Goal: Information Seeking & Learning: Learn about a topic

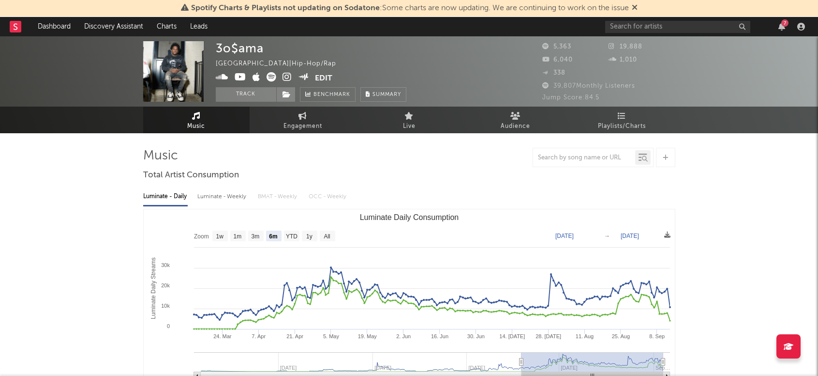
select select "6m"
click at [637, 9] on icon at bounding box center [635, 7] width 6 height 8
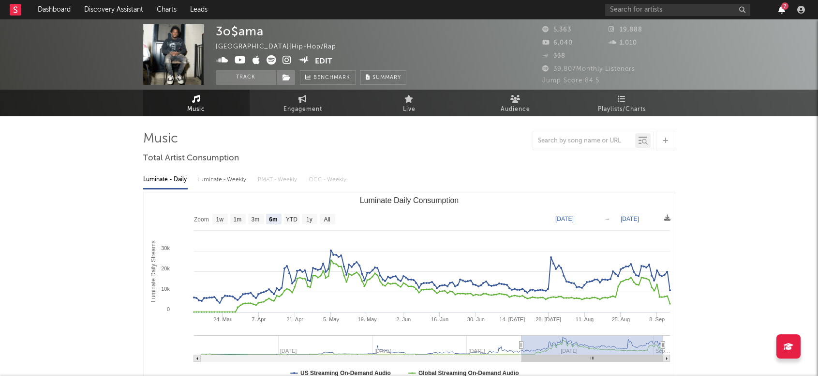
click at [783, 11] on icon "button" at bounding box center [782, 10] width 7 height 8
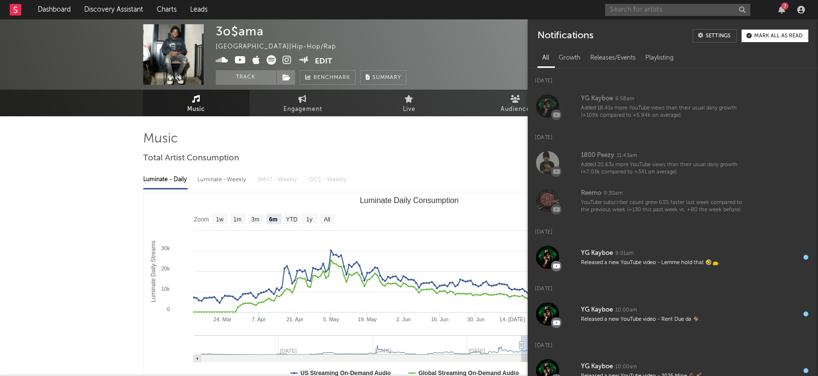
click at [669, 12] on input "text" at bounding box center [677, 10] width 145 height 12
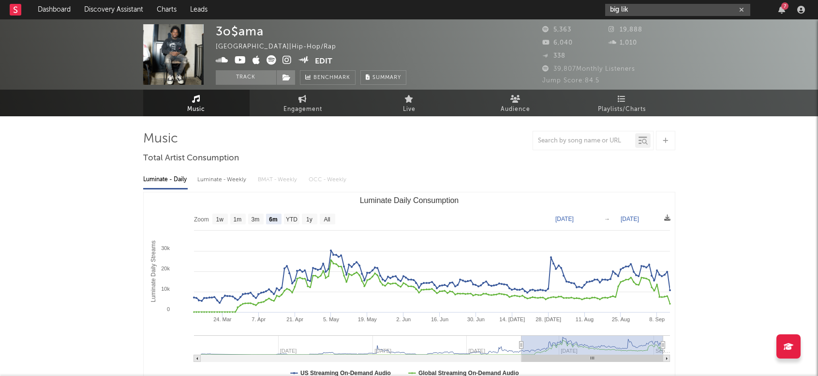
click at [679, 12] on input "big lik" at bounding box center [677, 10] width 145 height 12
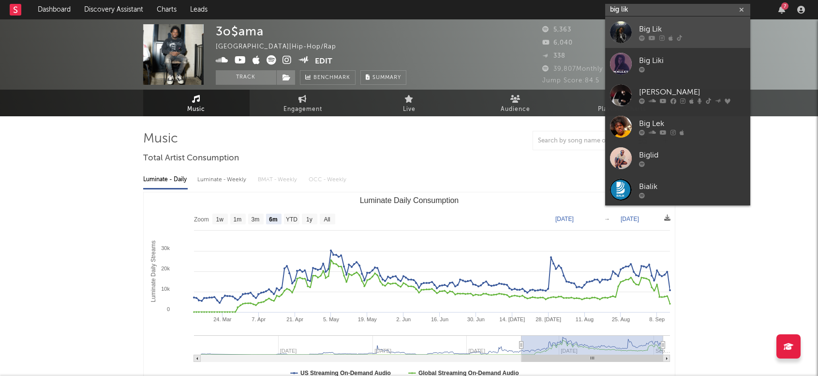
type input "big lik"
click at [687, 30] on div "Big Lik" at bounding box center [692, 29] width 106 height 12
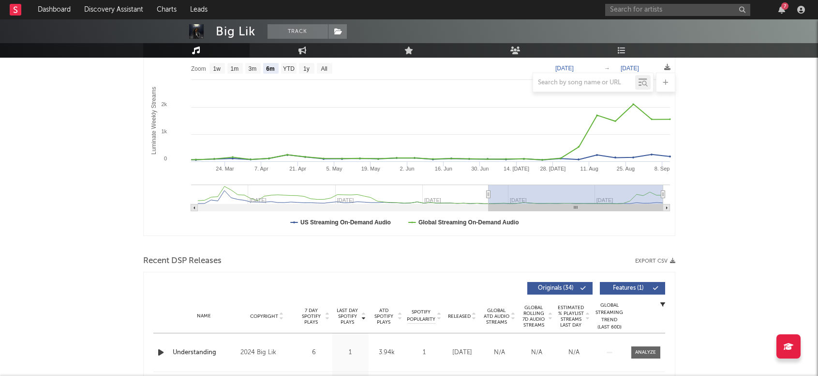
scroll to position [143, 0]
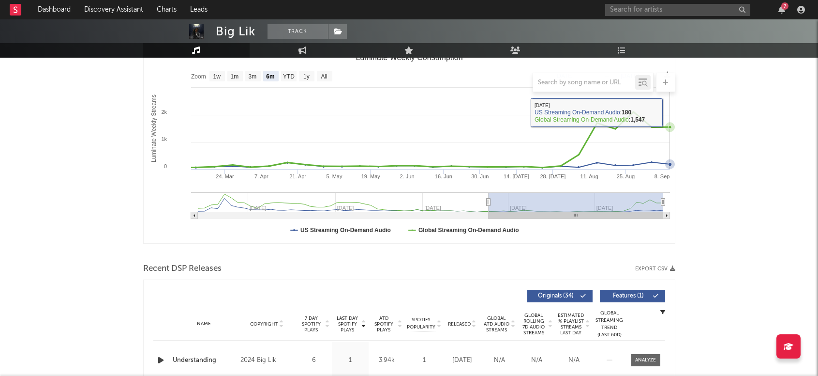
click at [670, 125] on icon "Luminate Weekly Consumption" at bounding box center [670, 127] width 4 height 4
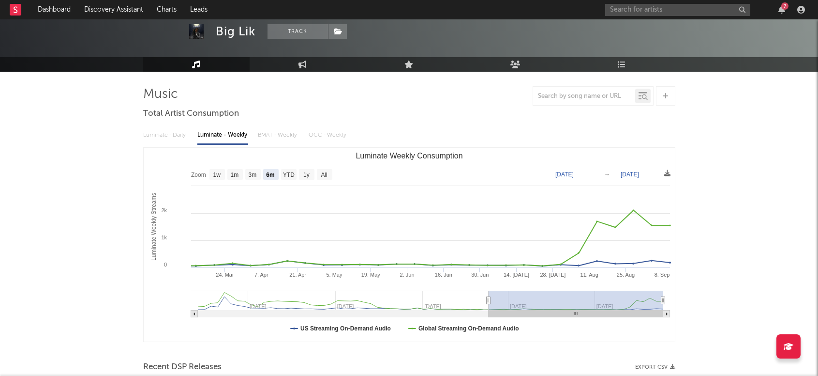
scroll to position [35, 0]
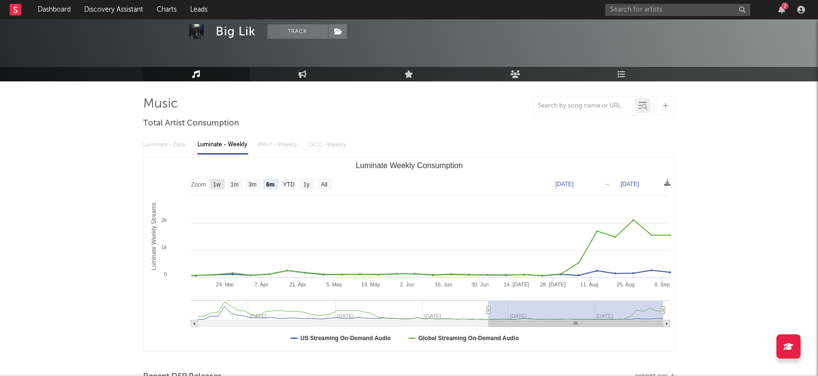
click at [219, 182] on text "1w" at bounding box center [217, 184] width 8 height 7
select select "1w"
type input "[DATE]"
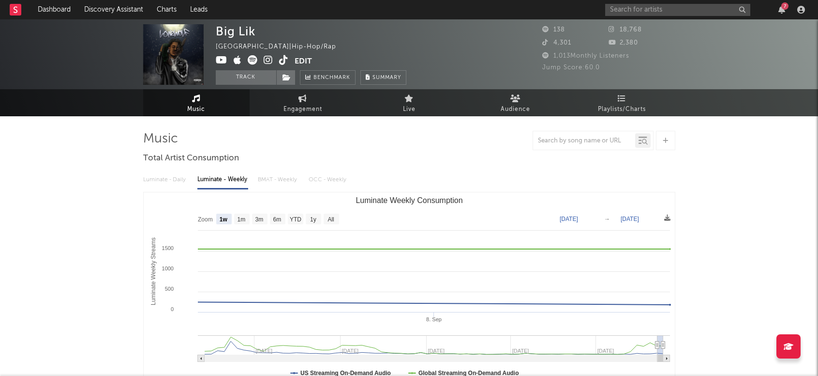
scroll to position [0, 0]
click at [296, 113] on span "Engagement" at bounding box center [303, 110] width 39 height 12
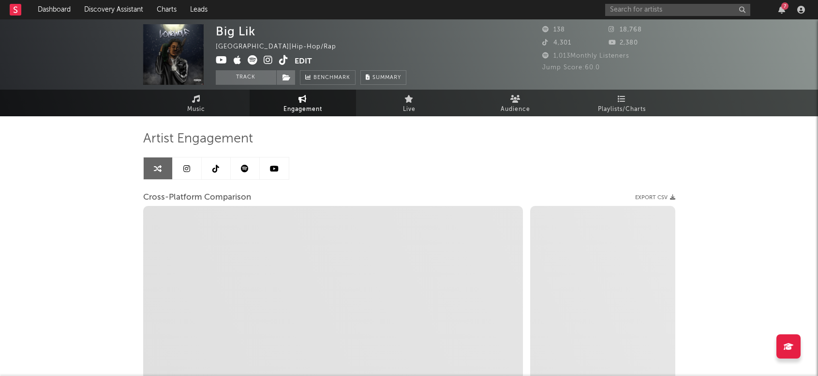
select select "1w"
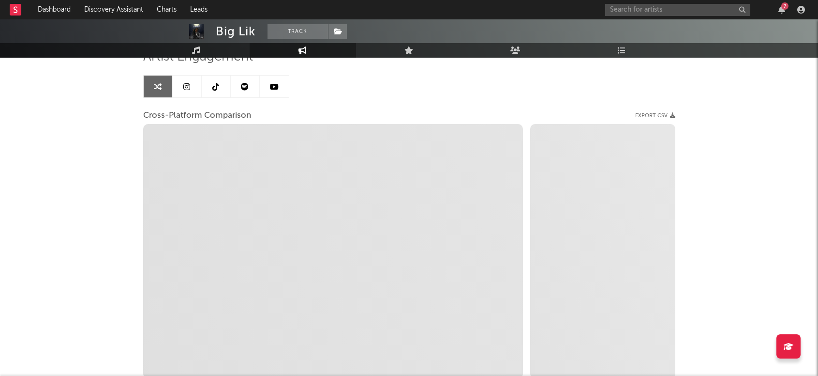
select select "1m"
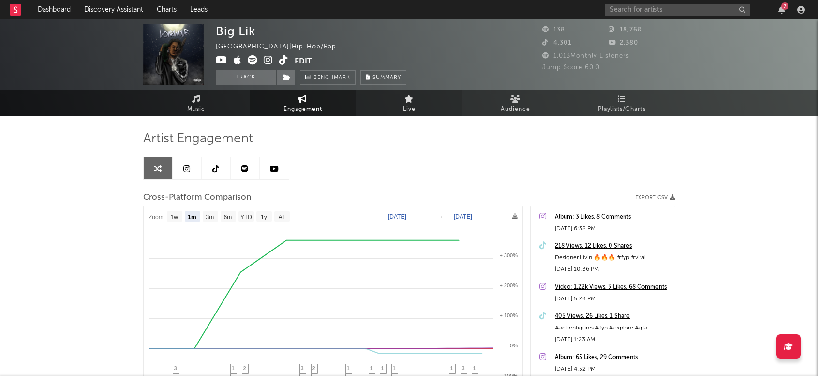
click at [404, 110] on span "Live" at bounding box center [409, 110] width 13 height 12
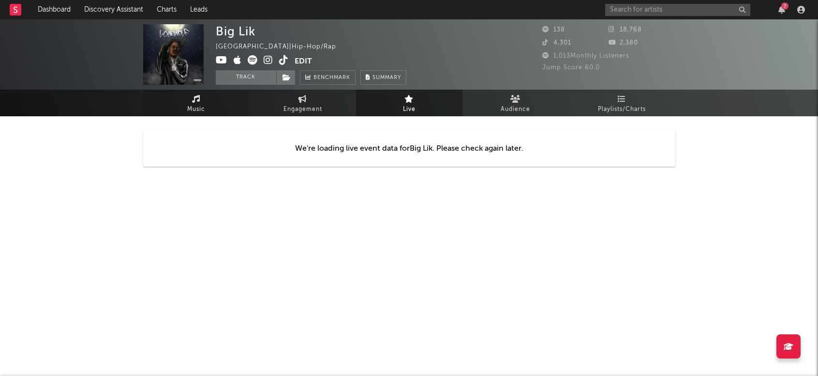
click at [188, 112] on span "Music" at bounding box center [196, 110] width 18 height 12
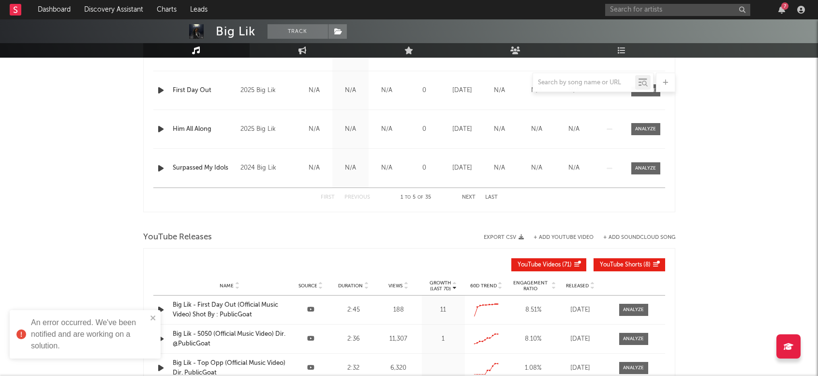
scroll to position [560, 0]
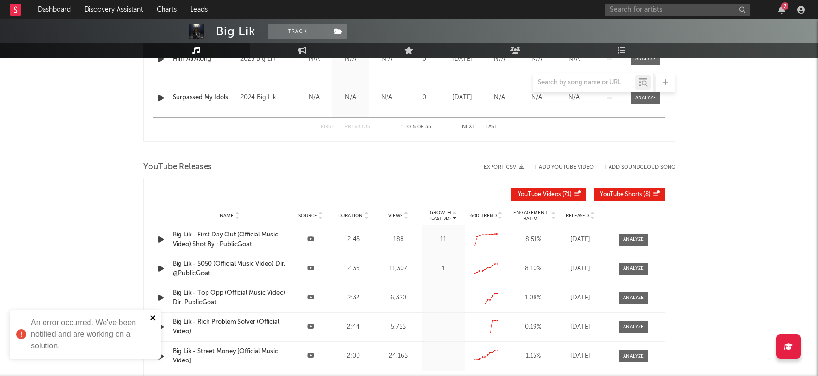
click at [154, 315] on icon "close" at bounding box center [153, 318] width 7 height 8
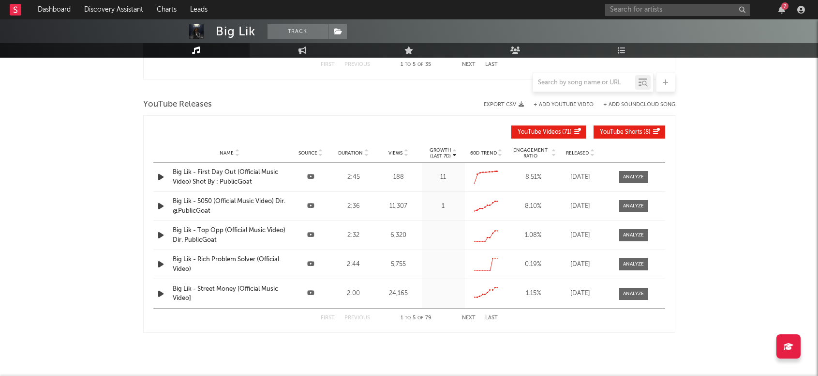
scroll to position [627, 0]
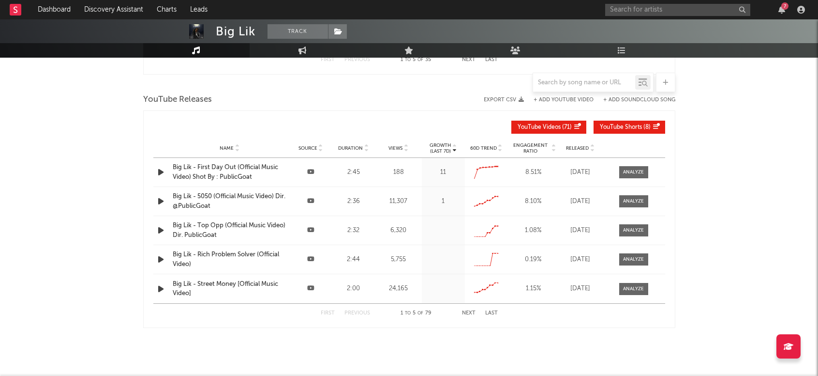
click at [400, 195] on div "Name Big Lik - 5050 (Official Music Video) Dir. @PublicGoat Source Duration 2:3…" at bounding box center [409, 201] width 512 height 29
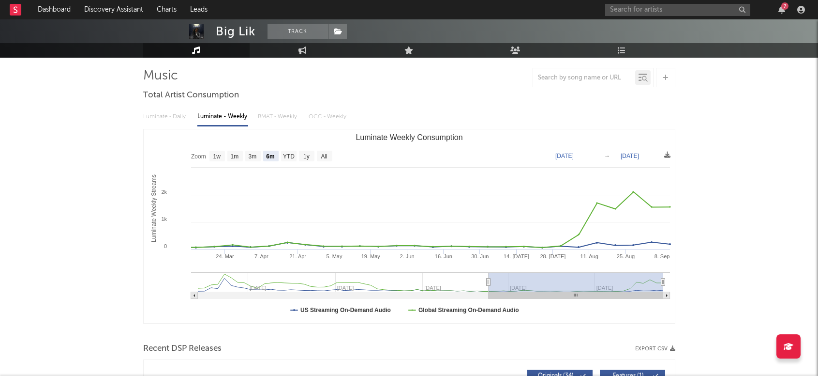
scroll to position [64, 0]
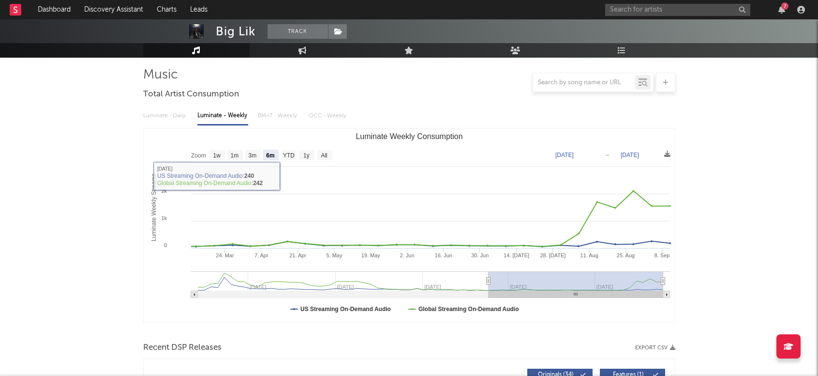
click at [179, 116] on div "Luminate - Daily Luminate - Weekly BMAT - Weekly OCC - Weekly" at bounding box center [409, 115] width 532 height 16
click at [176, 116] on div "Luminate - Daily Luminate - Weekly BMAT - Weekly OCC - Weekly" at bounding box center [409, 115] width 532 height 16
click at [268, 117] on div "Luminate - Daily Luminate - Weekly BMAT - Weekly OCC - Weekly" at bounding box center [409, 115] width 532 height 16
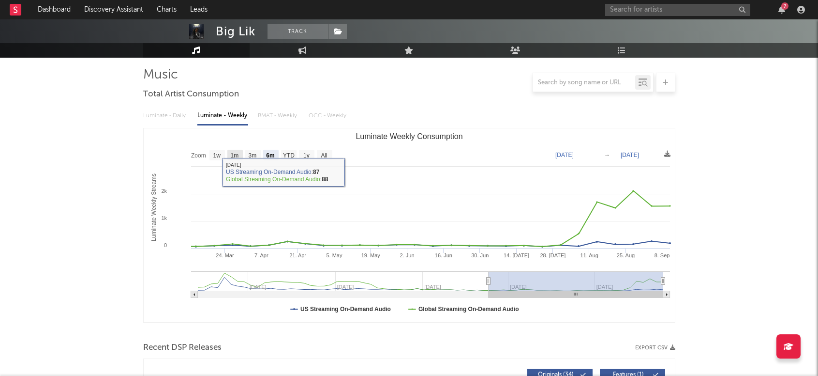
click at [234, 155] on text "1m" at bounding box center [234, 155] width 8 height 7
select select "1m"
type input "[DATE]"
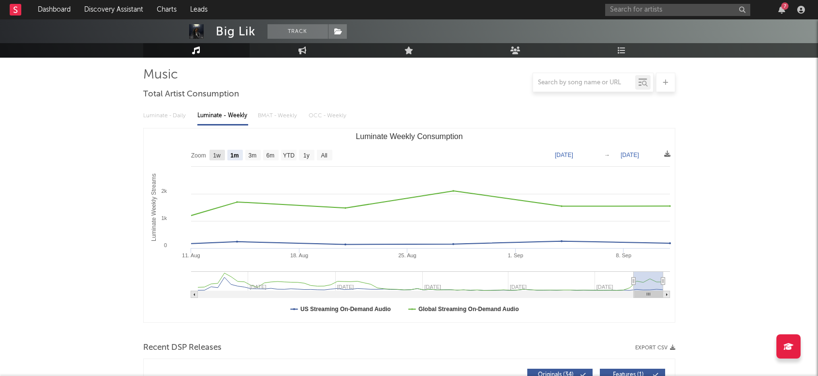
click at [213, 156] on rect "Luminate Weekly Consumption" at bounding box center [217, 155] width 15 height 11
select select "1w"
type input "[DATE]"
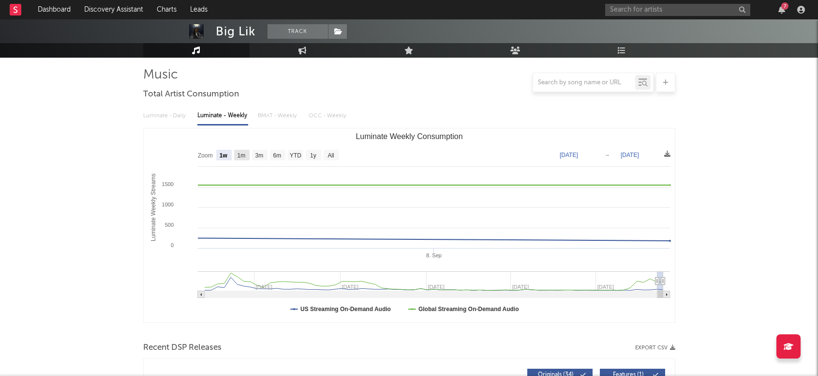
click at [239, 156] on text "1m" at bounding box center [241, 155] width 8 height 7
select select "1m"
type input "[DATE]"
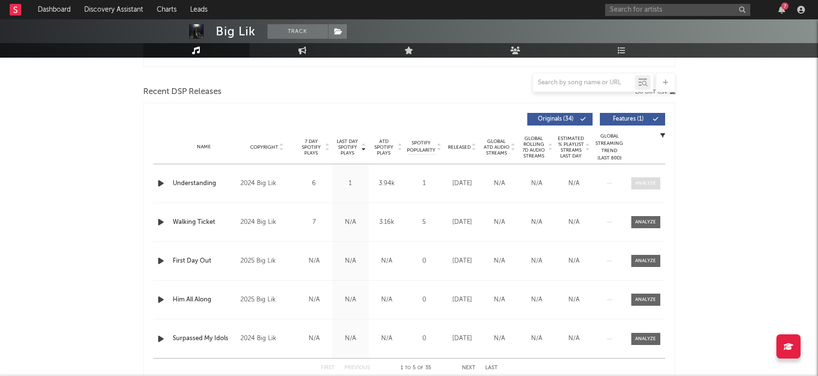
scroll to position [320, 0]
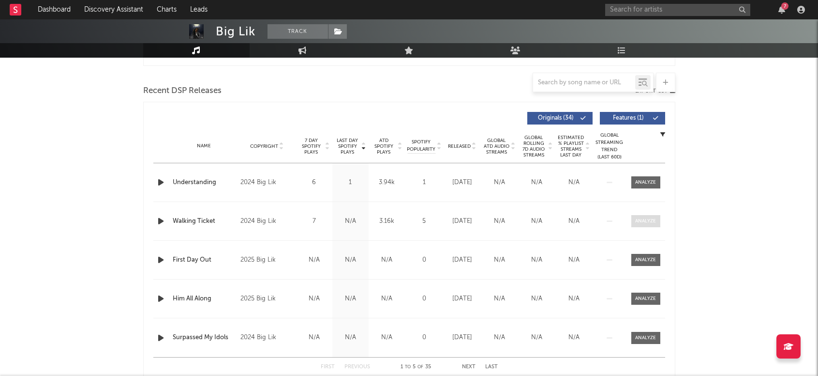
click at [647, 220] on div at bounding box center [646, 220] width 21 height 7
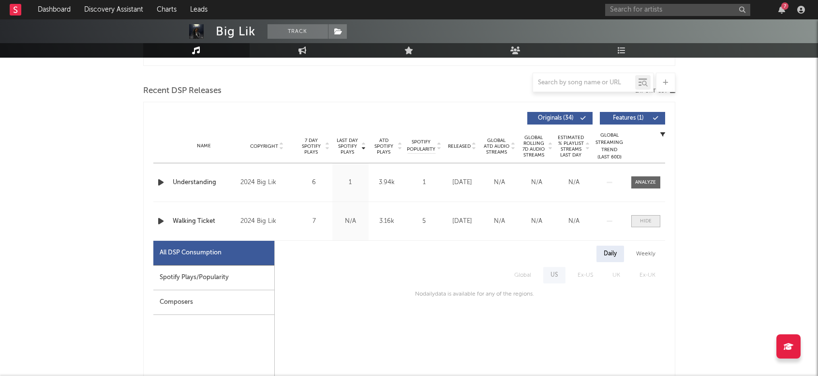
click at [657, 218] on span at bounding box center [646, 221] width 29 height 12
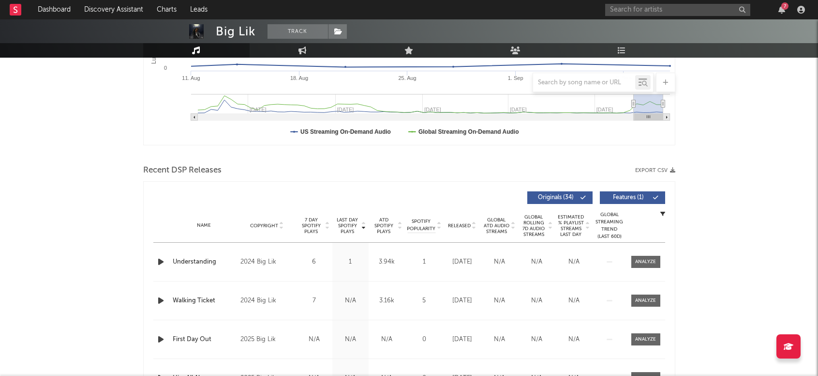
scroll to position [242, 0]
click at [317, 226] on span "7 Day Spotify Plays" at bounding box center [312, 224] width 26 height 17
click at [327, 227] on icon at bounding box center [327, 227] width 5 height 4
click at [330, 227] on icon at bounding box center [327, 227] width 5 height 4
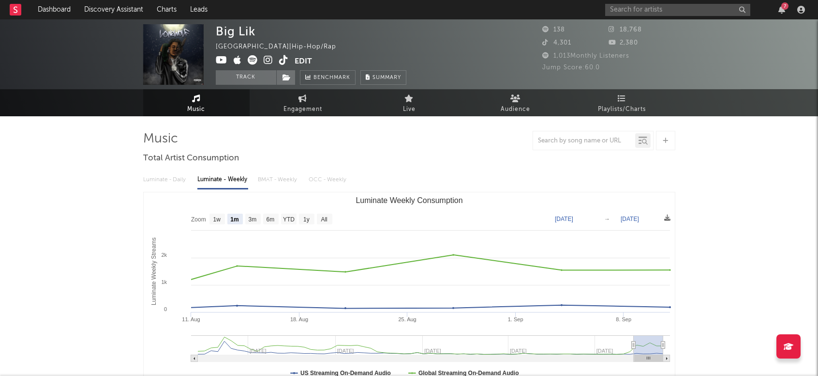
scroll to position [0, 0]
click at [281, 172] on div "Luminate - Daily Luminate - Weekly BMAT - Weekly OCC - Weekly" at bounding box center [409, 179] width 532 height 16
click at [428, 106] on link "Live" at bounding box center [409, 103] width 106 height 27
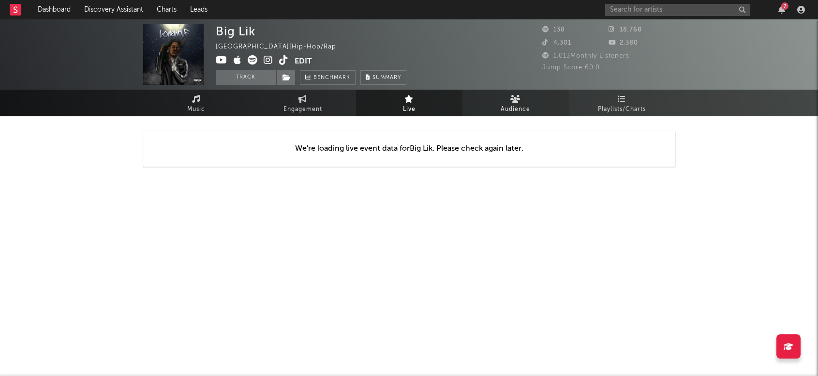
click at [526, 99] on link "Audience" at bounding box center [516, 103] width 106 height 27
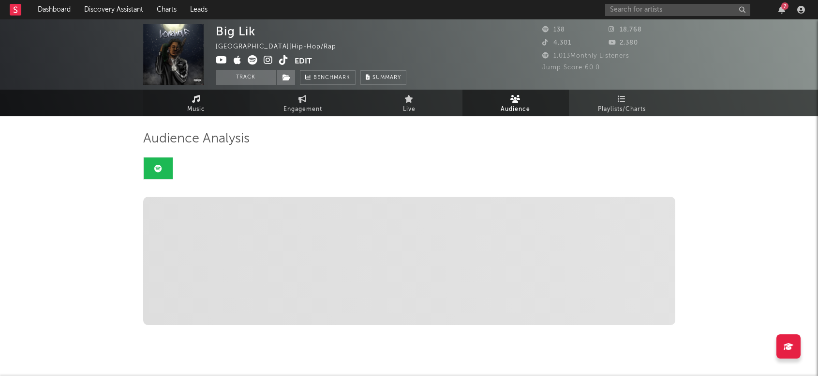
click at [210, 101] on link "Music" at bounding box center [196, 103] width 106 height 27
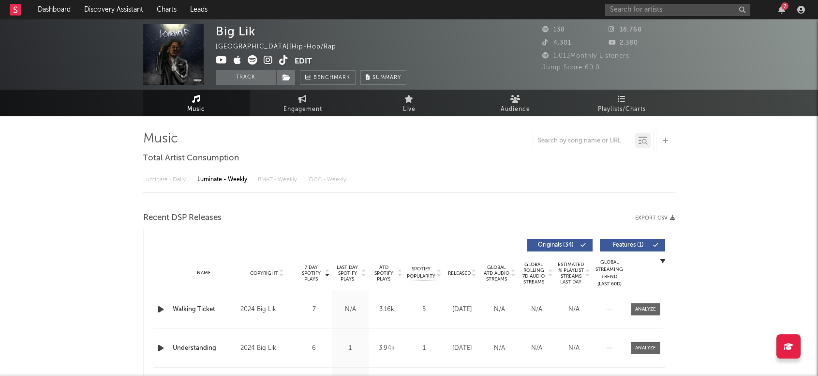
select select "6m"
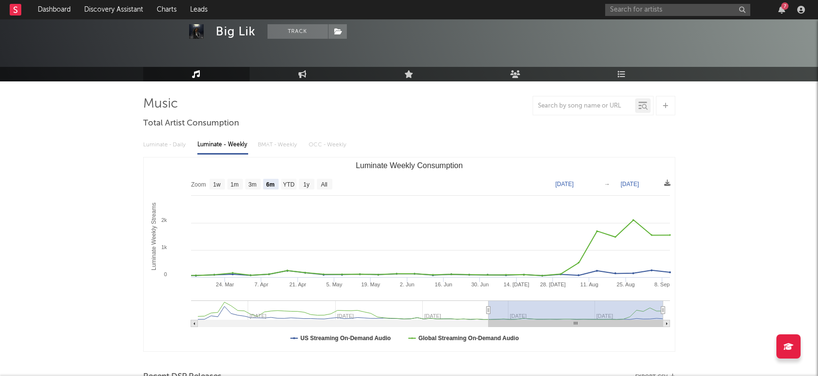
scroll to position [35, 0]
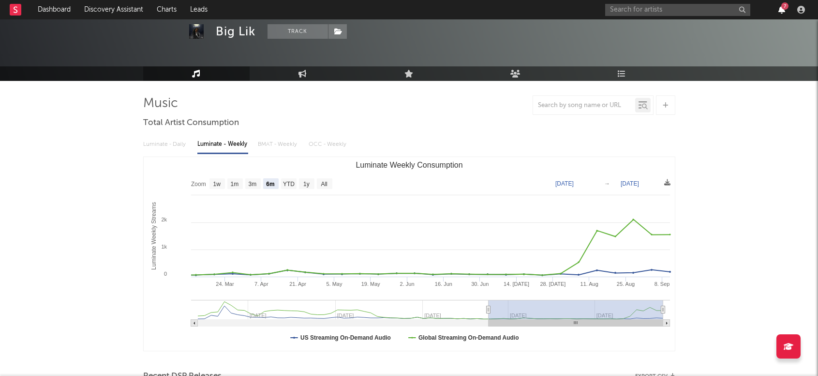
click at [783, 11] on icon "button" at bounding box center [782, 10] width 7 height 8
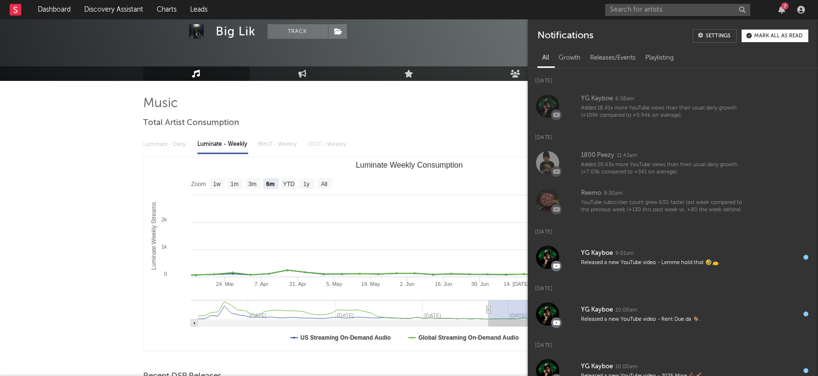
click at [501, 140] on div "Luminate - Daily Luminate - Weekly BMAT - Weekly OCC - Weekly" at bounding box center [409, 144] width 532 height 16
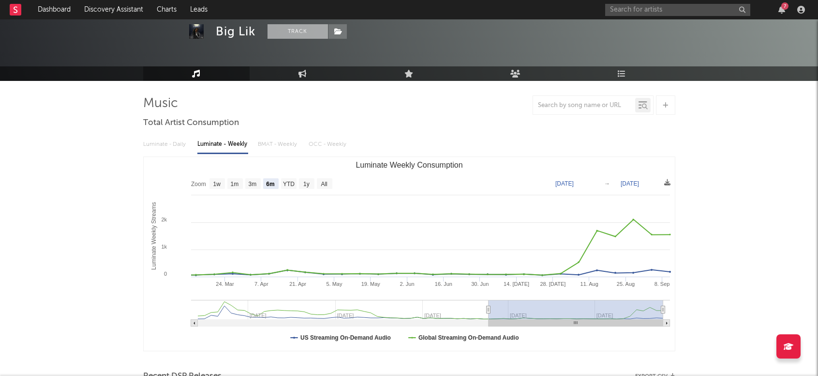
click at [305, 27] on button "Track" at bounding box center [298, 31] width 61 height 15
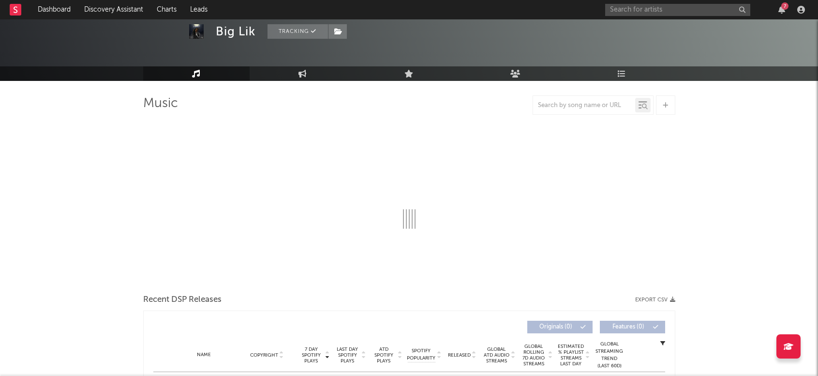
select select "6m"
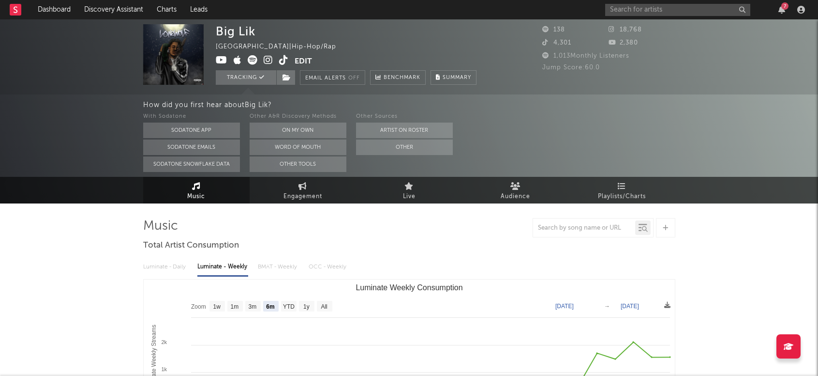
scroll to position [0, 0]
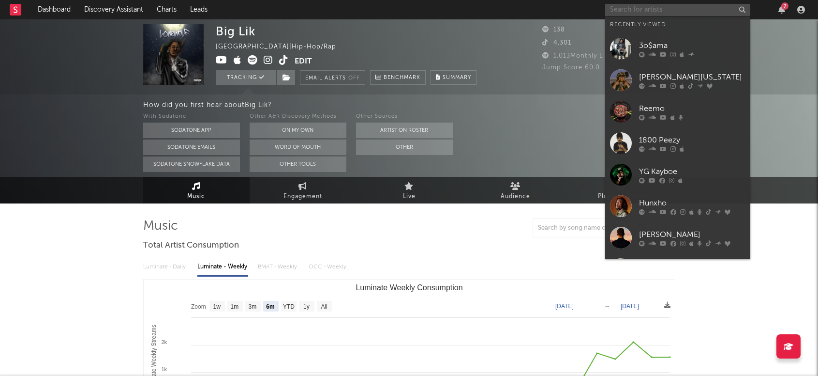
click at [625, 11] on input "text" at bounding box center [677, 10] width 145 height 12
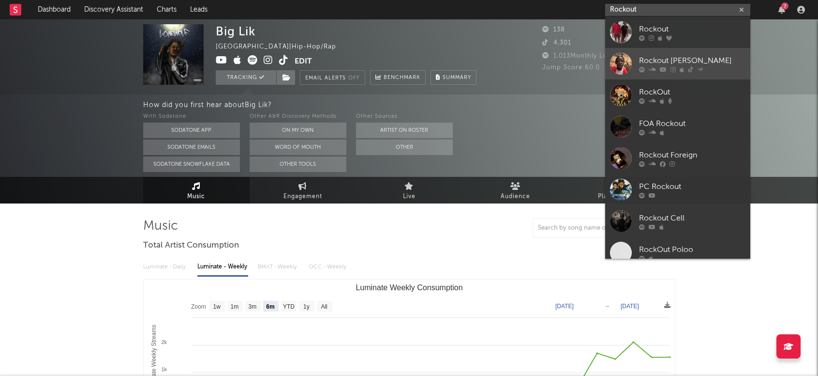
type input "Rockout"
click at [670, 60] on div "Rockout [PERSON_NAME]" at bounding box center [692, 61] width 106 height 12
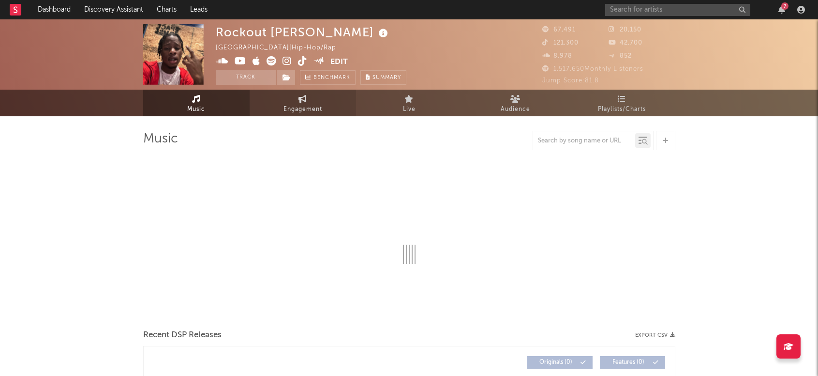
select select "6m"
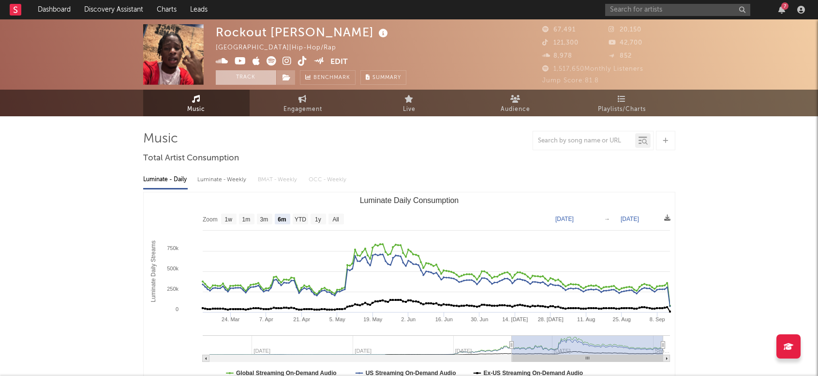
click at [252, 82] on button "Track" at bounding box center [246, 77] width 61 height 15
select select "6m"
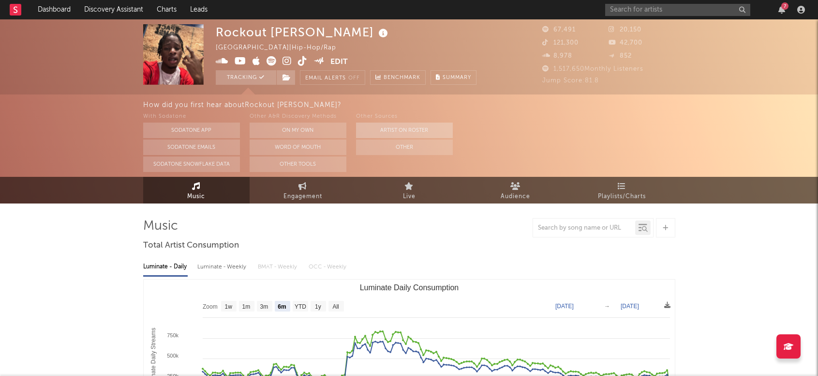
click at [409, 128] on button "Artist on Roster" at bounding box center [404, 129] width 97 height 15
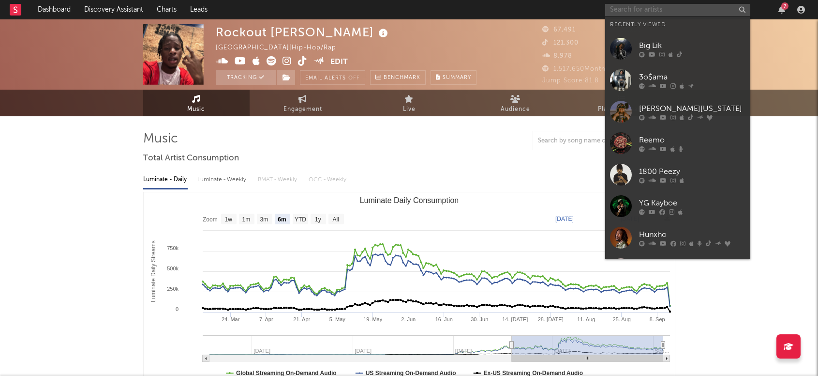
click at [644, 6] on input "text" at bounding box center [677, 10] width 145 height 12
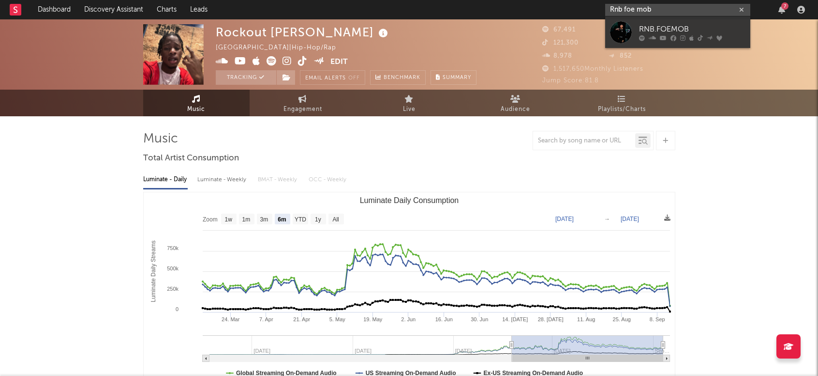
type input "Rnb foe mob"
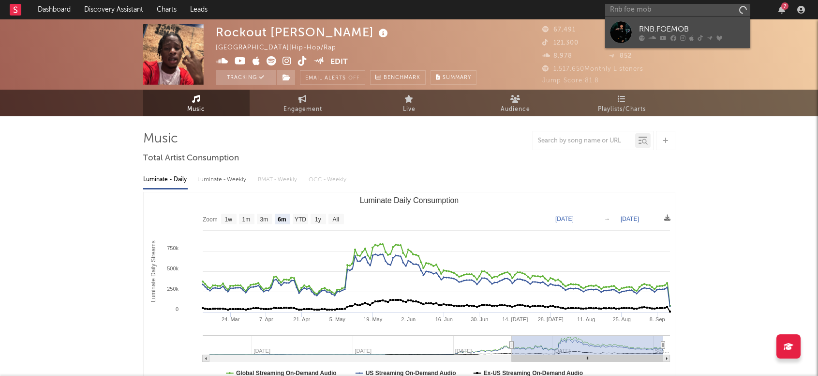
drag, startPoint x: 652, startPoint y: 57, endPoint x: 698, endPoint y: 27, distance: 54.5
click at [698, 27] on div "RNB.FOEMOB" at bounding box center [692, 29] width 106 height 12
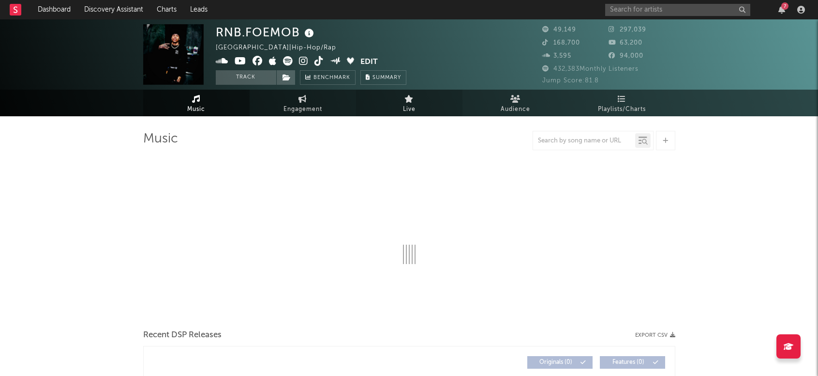
select select "6m"
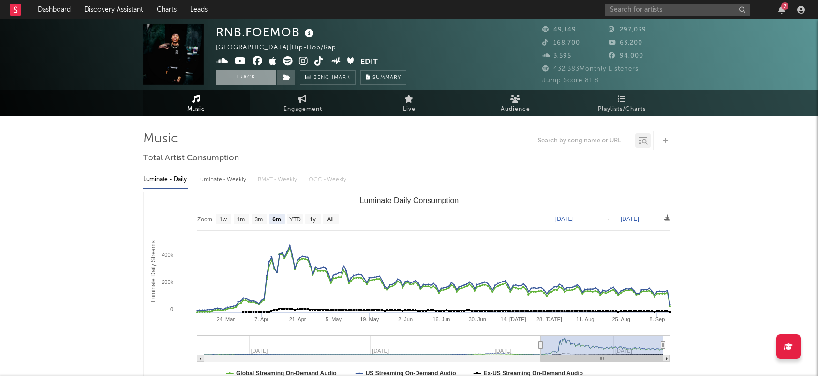
click at [244, 78] on button "Track" at bounding box center [246, 77] width 61 height 15
select select "6m"
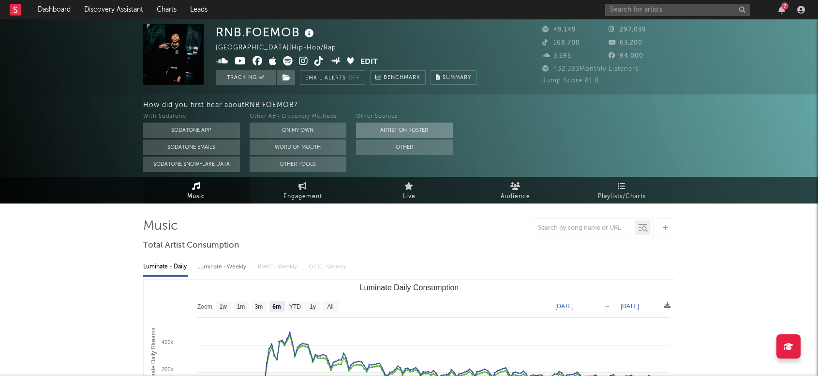
click at [424, 128] on button "Artist on Roster" at bounding box center [404, 129] width 97 height 15
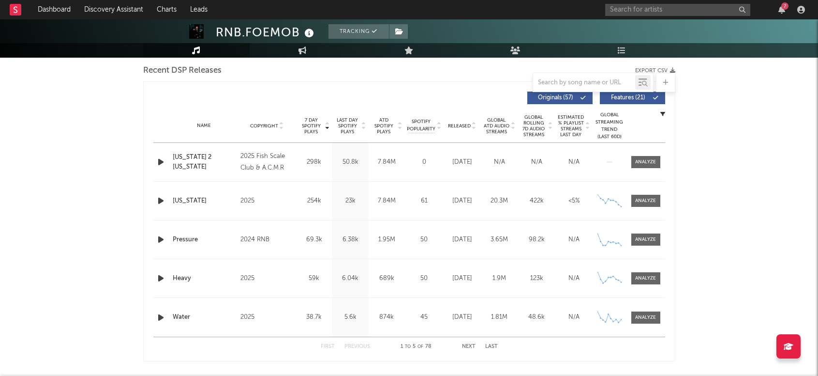
scroll to position [345, 0]
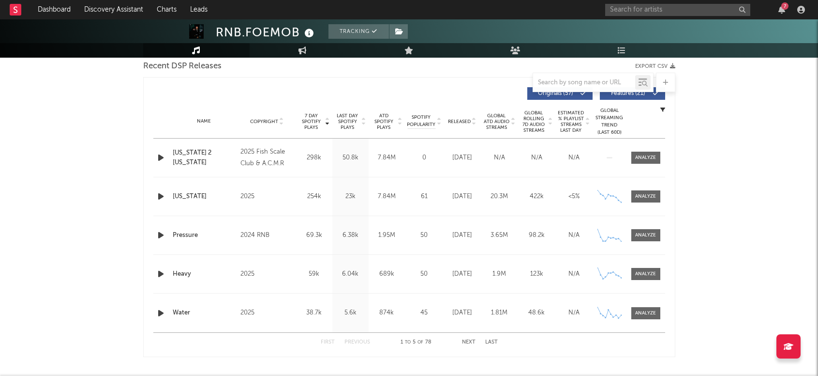
click at [776, 9] on div "7" at bounding box center [782, 10] width 15 height 8
